Goal: Entertainment & Leisure: Consume media (video, audio)

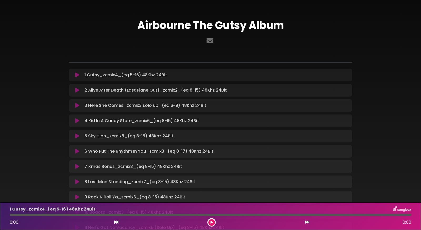
click at [76, 74] on icon at bounding box center [77, 74] width 4 height 5
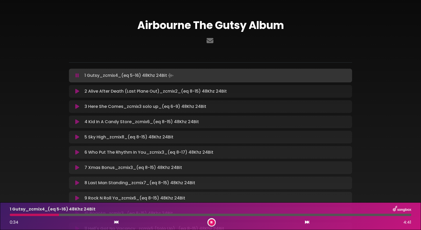
click at [213, 222] on button at bounding box center [211, 222] width 7 height 7
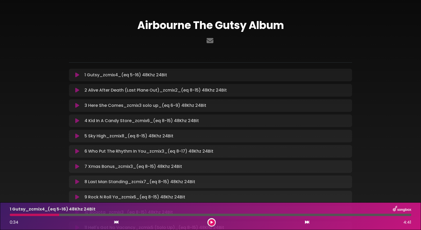
click at [213, 222] on icon at bounding box center [211, 222] width 2 height 3
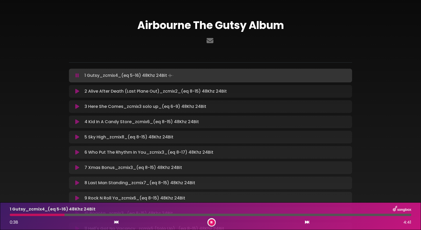
click at [398, 215] on div at bounding box center [211, 215] width 402 height 2
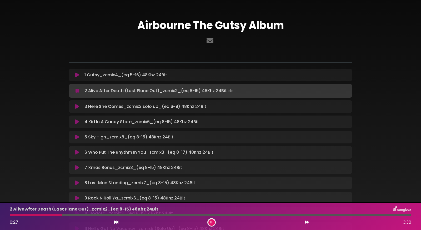
click at [162, 215] on div at bounding box center [211, 215] width 402 height 2
click at [239, 215] on div at bounding box center [211, 215] width 402 height 2
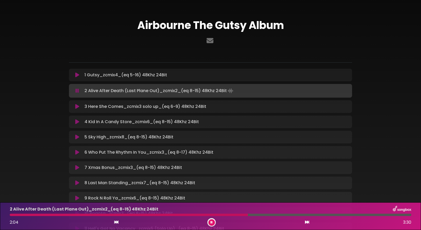
click at [402, 215] on div at bounding box center [211, 215] width 402 height 2
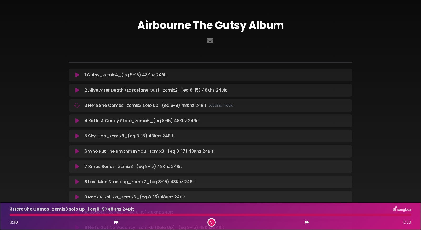
click at [402, 214] on div at bounding box center [211, 215] width 402 height 2
click at [400, 215] on div at bounding box center [211, 215] width 402 height 2
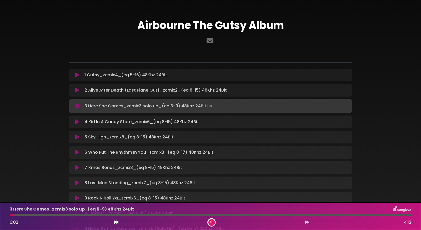
click at [381, 215] on div at bounding box center [211, 215] width 402 height 2
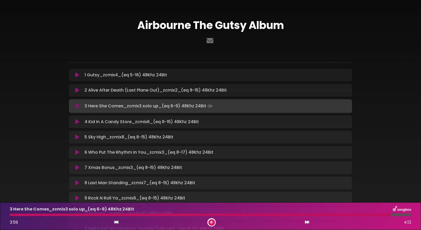
click at [77, 123] on icon at bounding box center [77, 121] width 4 height 5
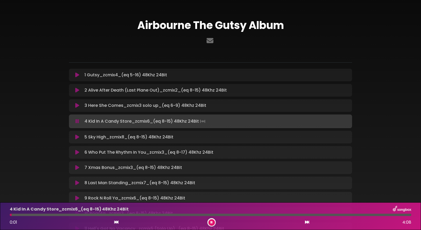
click at [128, 215] on div at bounding box center [211, 215] width 402 height 2
click at [77, 137] on icon at bounding box center [77, 136] width 4 height 5
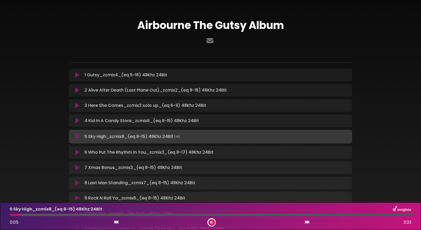
click at [143, 216] on div "5 Sky High_zcmix8_(eq 8-15) 48Khz 24Bit 0:05 3:33" at bounding box center [211, 216] width 408 height 21
click at [146, 214] on div at bounding box center [211, 215] width 402 height 2
click at [396, 215] on div at bounding box center [211, 215] width 402 height 2
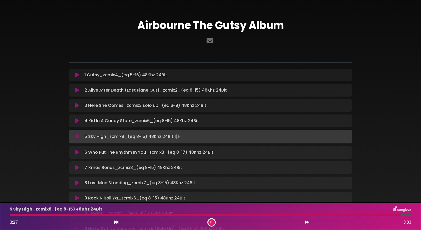
click at [78, 152] on icon at bounding box center [77, 152] width 4 height 5
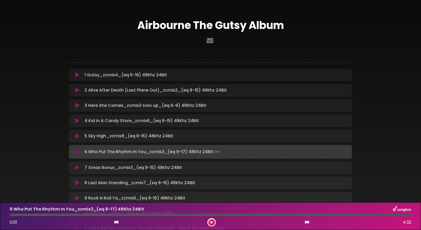
click at [132, 215] on div at bounding box center [211, 215] width 402 height 2
click at [399, 214] on div at bounding box center [211, 215] width 402 height 2
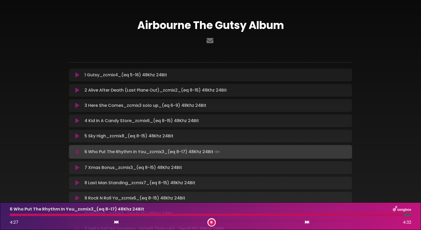
click at [77, 169] on icon at bounding box center [77, 167] width 4 height 5
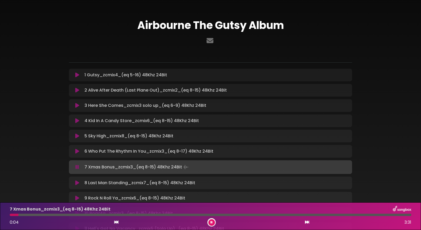
click at [84, 214] on div at bounding box center [211, 215] width 402 height 2
click at [160, 215] on div at bounding box center [211, 215] width 402 height 2
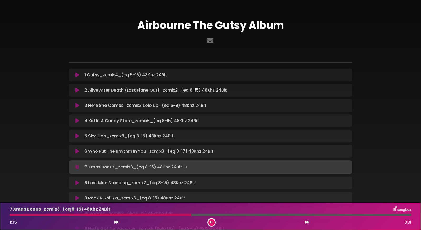
click at [399, 214] on div at bounding box center [211, 215] width 402 height 2
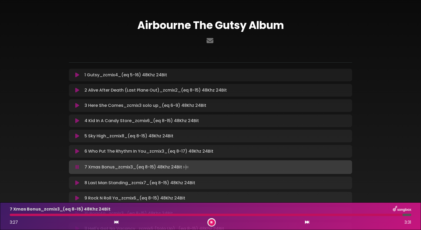
click at [78, 182] on icon at bounding box center [77, 182] width 4 height 5
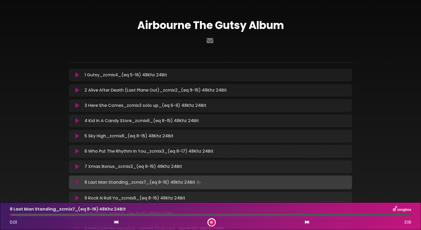
click at [132, 214] on div at bounding box center [211, 215] width 402 height 2
click at [391, 214] on div at bounding box center [211, 215] width 402 height 2
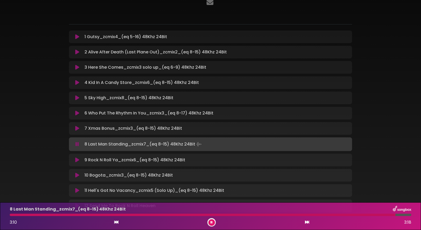
scroll to position [44, 0]
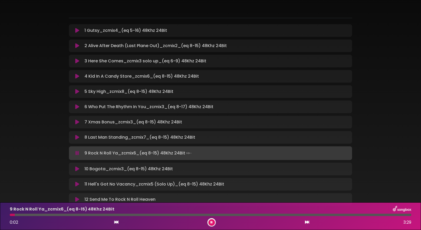
click at [116, 214] on div at bounding box center [211, 215] width 402 height 2
click at [159, 215] on div at bounding box center [211, 215] width 402 height 2
click at [79, 170] on icon at bounding box center [77, 168] width 4 height 5
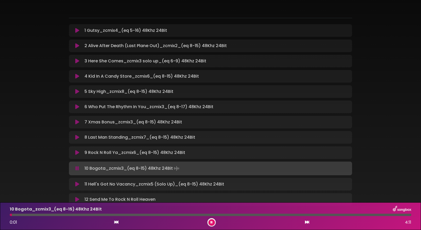
click at [146, 215] on div at bounding box center [211, 215] width 402 height 2
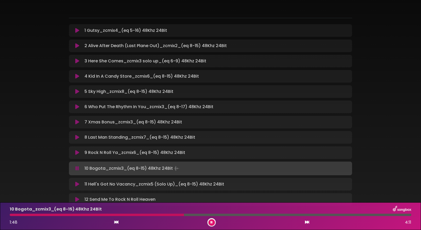
click at [400, 215] on div at bounding box center [211, 215] width 402 height 2
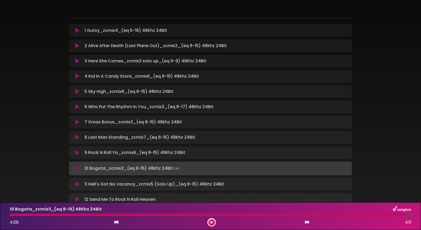
click at [77, 184] on icon at bounding box center [77, 184] width 4 height 5
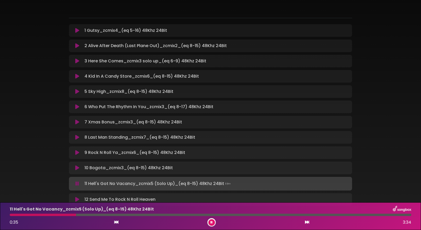
click at [398, 214] on div at bounding box center [211, 215] width 402 height 2
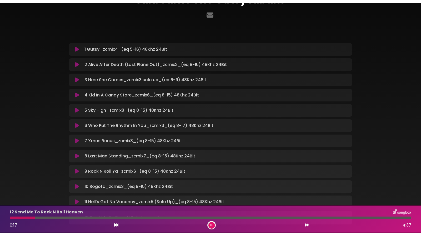
scroll to position [27, 0]
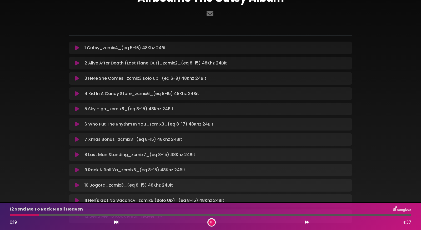
click at [211, 222] on icon at bounding box center [211, 222] width 2 height 3
